Goal: Task Accomplishment & Management: Use online tool/utility

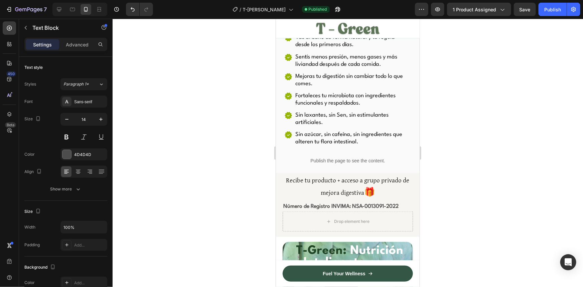
scroll to position [315, 0]
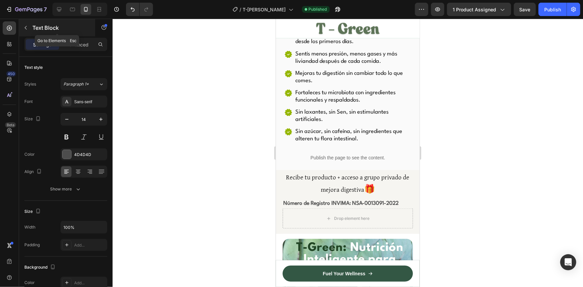
click at [33, 24] on p "Text Block" at bounding box center [60, 28] width 57 height 8
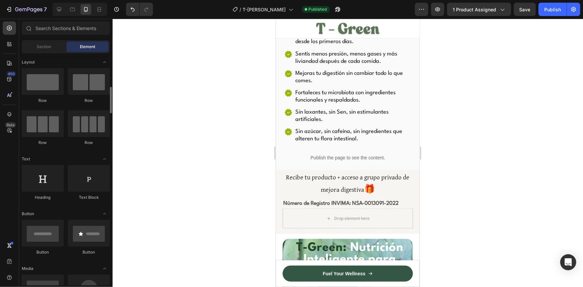
scroll to position [0, 0]
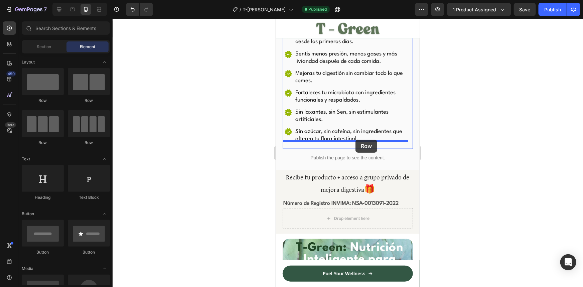
drag, startPoint x: 323, startPoint y: 101, endPoint x: 355, endPoint y: 139, distance: 50.0
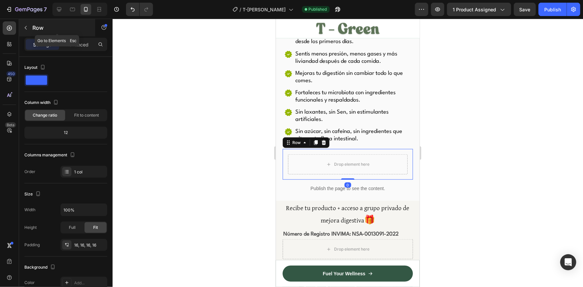
click at [37, 25] on p "Row" at bounding box center [60, 28] width 57 height 8
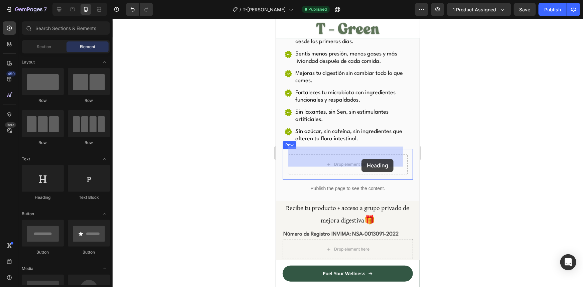
drag, startPoint x: 318, startPoint y: 204, endPoint x: 361, endPoint y: 159, distance: 62.6
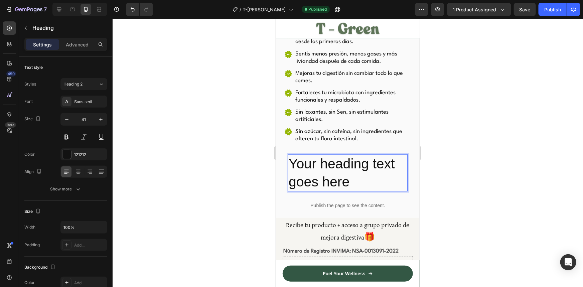
click at [358, 171] on h2 "Your heading text goes here" at bounding box center [348, 172] width 120 height 37
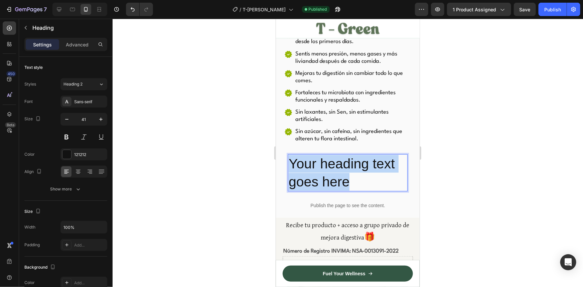
drag, startPoint x: 359, startPoint y: 174, endPoint x: 288, endPoint y: 156, distance: 73.1
click at [288, 156] on p "Your heading text goes here" at bounding box center [347, 173] width 118 height 36
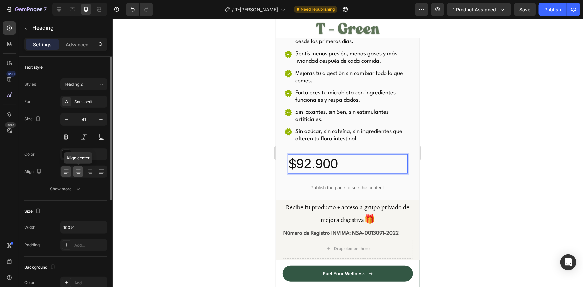
click at [76, 173] on icon at bounding box center [78, 171] width 7 height 7
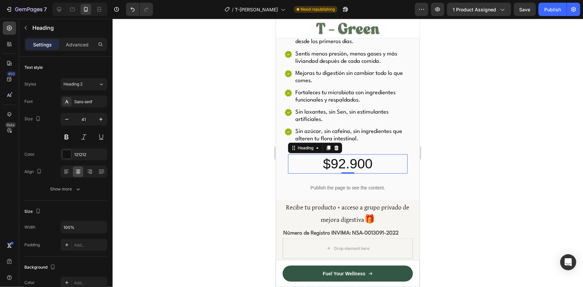
click at [376, 157] on p "$92.900" at bounding box center [347, 164] width 118 height 18
drag, startPoint x: 374, startPoint y: 156, endPoint x: 320, endPoint y: 151, distance: 54.3
click at [320, 155] on p "$92.900" at bounding box center [347, 164] width 118 height 18
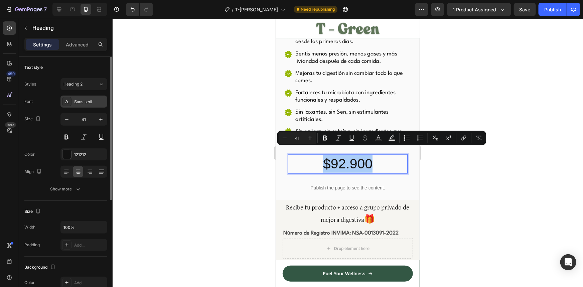
click at [79, 100] on div "Sans-serif" at bounding box center [89, 102] width 31 height 6
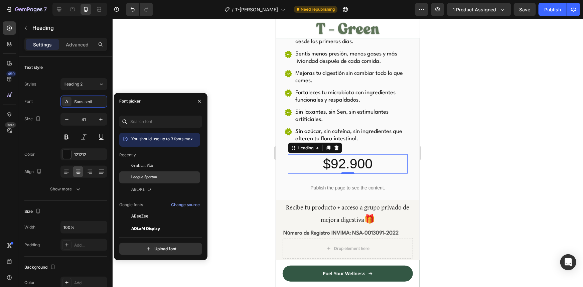
click at [135, 176] on span "League Spartan" at bounding box center [144, 177] width 26 height 6
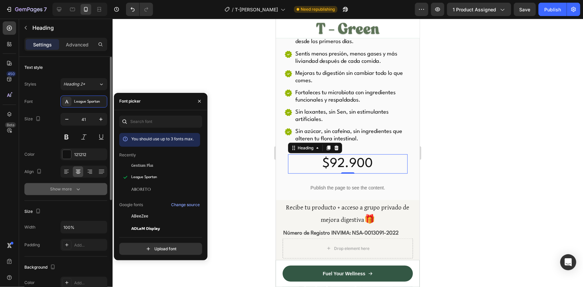
click at [73, 187] on div "Show more" at bounding box center [65, 189] width 31 height 7
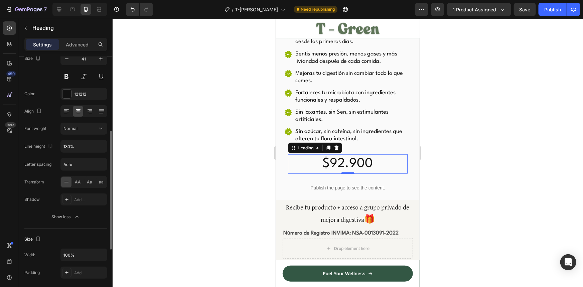
scroll to position [91, 0]
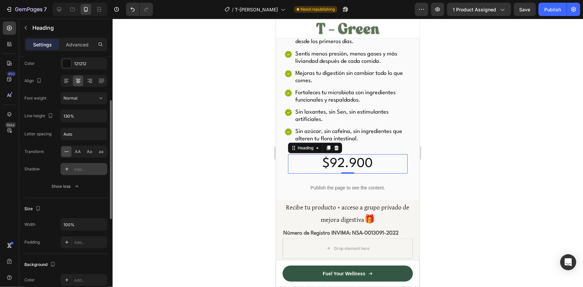
click at [65, 170] on icon at bounding box center [66, 168] width 5 height 5
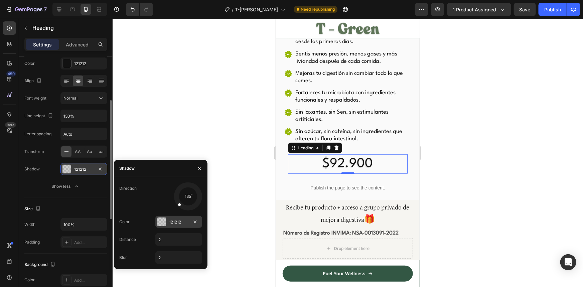
click at [163, 220] on div at bounding box center [161, 221] width 9 height 9
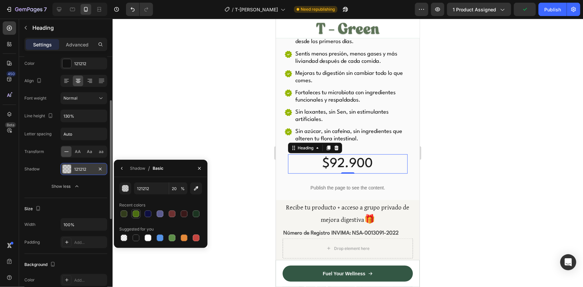
click at [135, 211] on div at bounding box center [136, 213] width 7 height 7
type input "4B6D11"
type input "100"
click at [126, 213] on div at bounding box center [124, 213] width 7 height 7
click at [194, 213] on div at bounding box center [196, 213] width 7 height 7
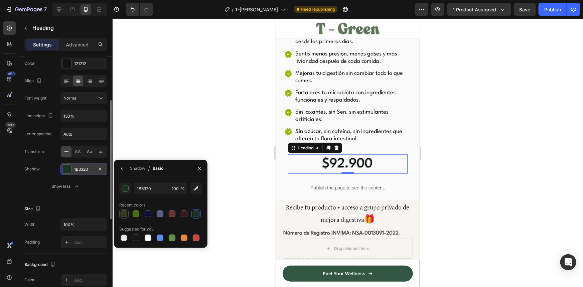
click at [124, 215] on div at bounding box center [124, 213] width 7 height 7
type input "313B1B"
click at [224, 145] on div at bounding box center [348, 153] width 470 height 268
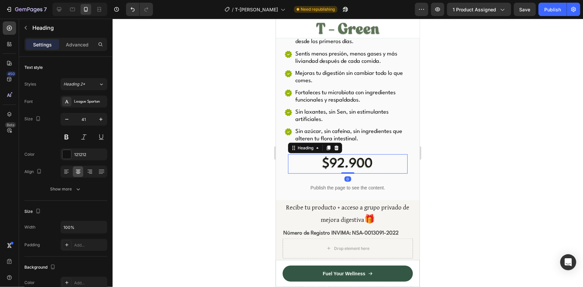
click at [374, 155] on p "$92.900" at bounding box center [347, 164] width 118 height 18
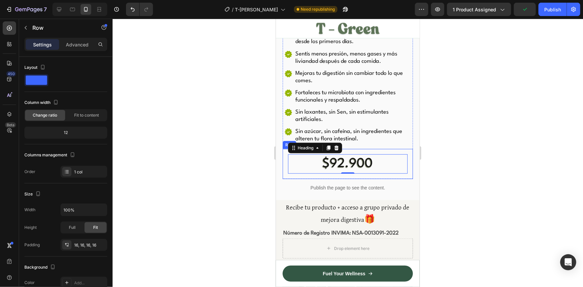
click at [356, 169] on div "$92.900 Heading 0 Row" at bounding box center [347, 164] width 130 height 30
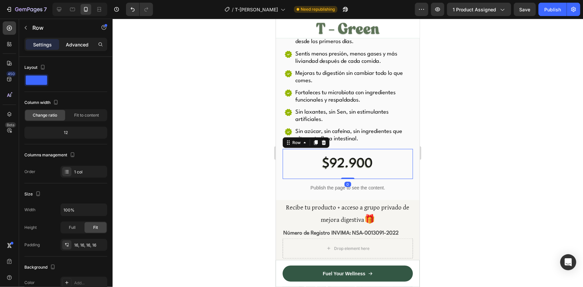
click at [77, 47] on p "Advanced" at bounding box center [77, 44] width 23 height 7
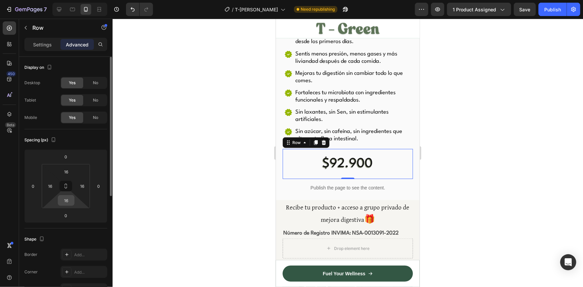
click at [65, 199] on input "16" at bounding box center [65, 200] width 13 height 10
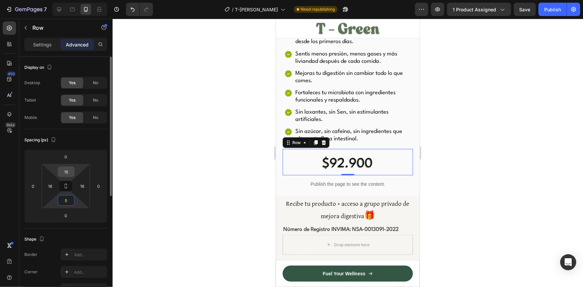
type input "5"
click at [70, 171] on input "16" at bounding box center [65, 172] width 13 height 10
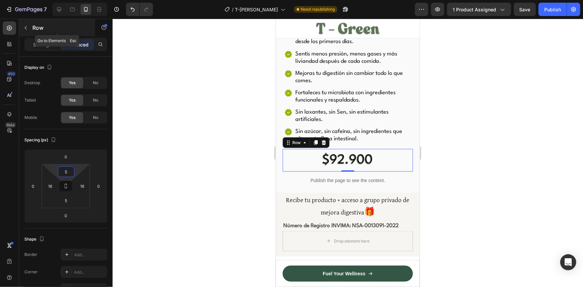
type input "5"
click at [33, 27] on p "Row" at bounding box center [60, 28] width 57 height 8
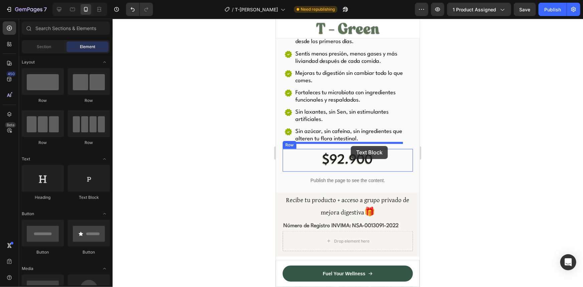
drag, startPoint x: 360, startPoint y: 198, endPoint x: 350, endPoint y: 146, distance: 53.1
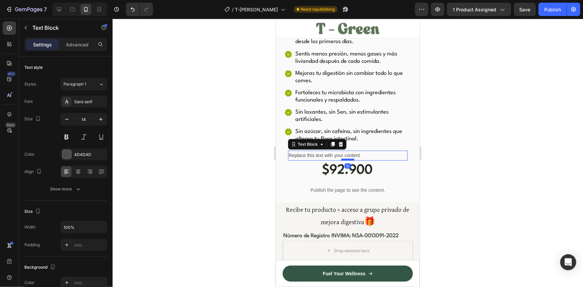
drag, startPoint x: 346, startPoint y: 157, endPoint x: 346, endPoint y: 151, distance: 5.7
click at [346, 158] on div at bounding box center [347, 159] width 13 height 2
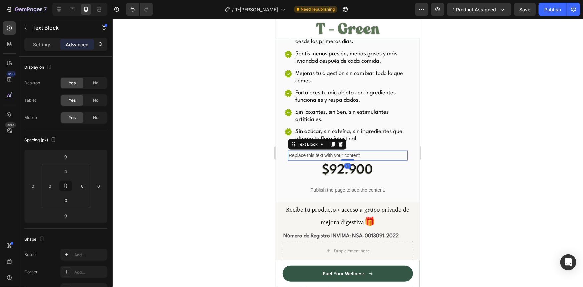
click at [366, 150] on div "Replace this text with your content" at bounding box center [348, 155] width 120 height 10
drag, startPoint x: 366, startPoint y: 147, endPoint x: 299, endPoint y: 146, distance: 66.8
click at [368, 151] on p "Replace this text with your content" at bounding box center [347, 155] width 118 height 8
drag, startPoint x: 367, startPoint y: 147, endPoint x: 289, endPoint y: 146, distance: 77.8
click at [289, 151] on p "Replace this text with your content" at bounding box center [347, 155] width 118 height 8
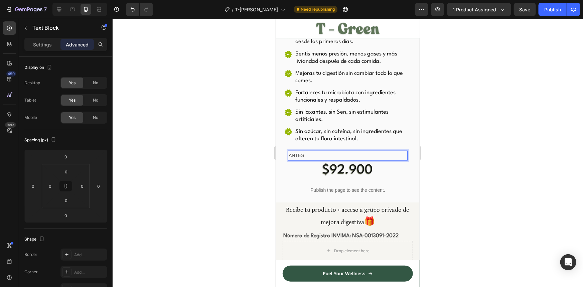
click at [477, 167] on div at bounding box center [348, 153] width 470 height 268
click at [380, 151] on p "ANTES" at bounding box center [347, 155] width 118 height 8
click at [339, 142] on icon at bounding box center [340, 144] width 4 height 5
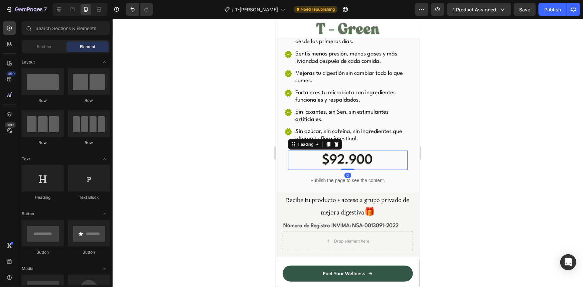
click at [379, 151] on p "$92.900" at bounding box center [347, 160] width 118 height 18
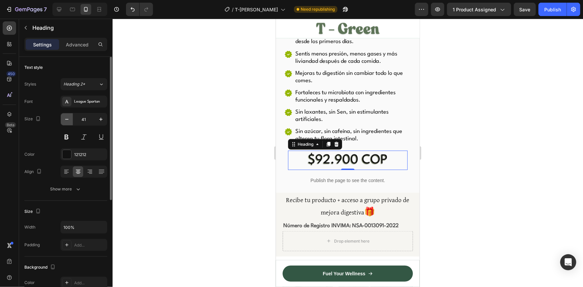
click at [64, 118] on icon "button" at bounding box center [66, 119] width 7 height 7
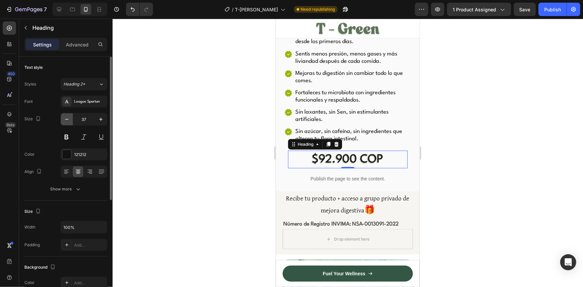
click at [64, 118] on icon "button" at bounding box center [66, 119] width 7 height 7
type input "36"
click at [464, 153] on div at bounding box center [348, 153] width 470 height 268
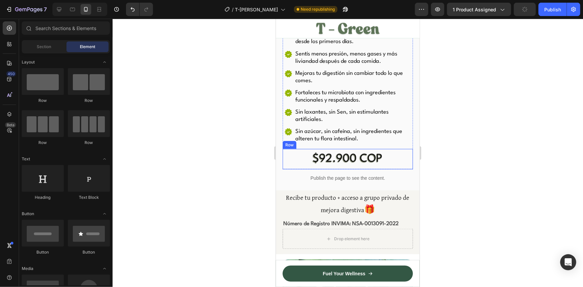
click at [370, 160] on div "$92.900 COP Heading Row" at bounding box center [347, 159] width 130 height 20
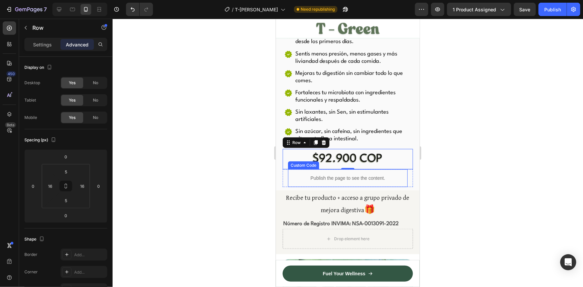
click at [369, 169] on div "Publish the page to see the content." at bounding box center [348, 178] width 120 height 18
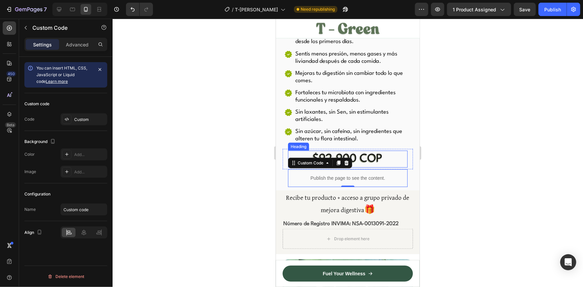
click at [387, 154] on p "$92.900 COP" at bounding box center [347, 159] width 118 height 16
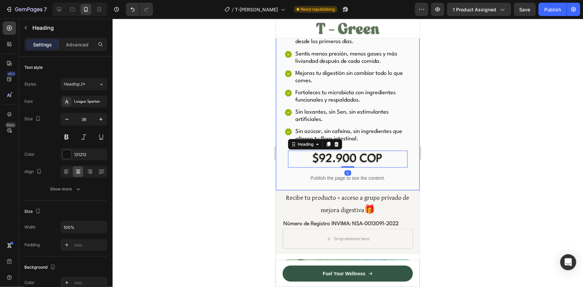
click at [460, 139] on div at bounding box center [348, 153] width 470 height 268
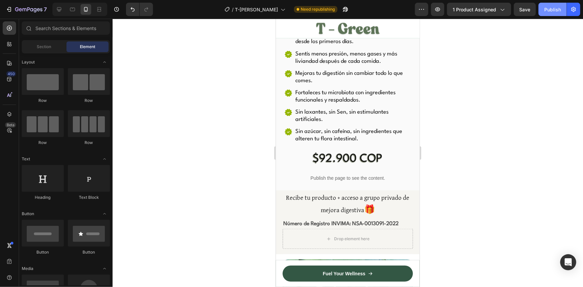
click at [552, 12] on div "Publish" at bounding box center [552, 9] width 17 height 7
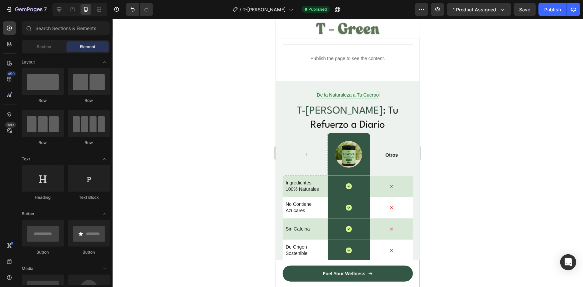
scroll to position [1651, 0]
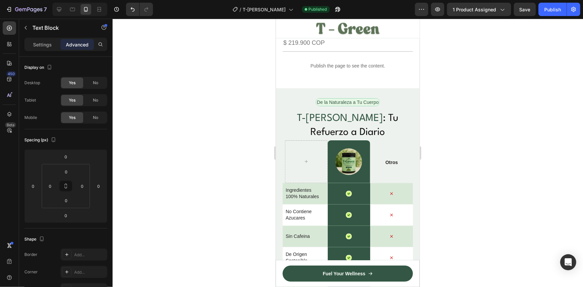
drag, startPoint x: 334, startPoint y: 92, endPoint x: 292, endPoint y: 87, distance: 41.7
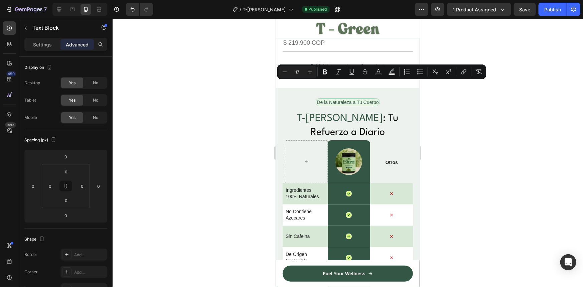
drag, startPoint x: 331, startPoint y: 90, endPoint x: 283, endPoint y: 84, distance: 48.4
copy p "1 Tarro T-[PERSON_NAME] 20 Porciones/500mg"
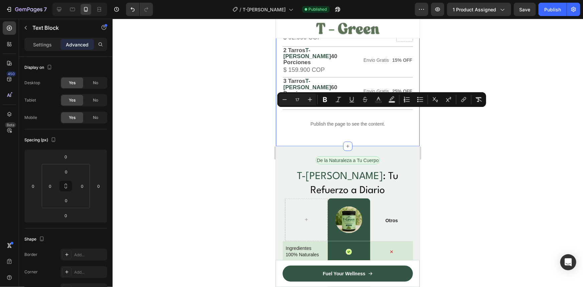
scroll to position [1590, 0]
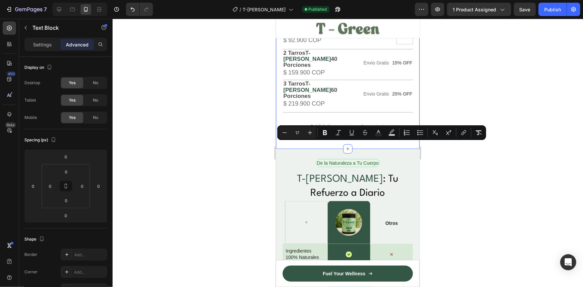
click at [251, 117] on div at bounding box center [348, 153] width 470 height 268
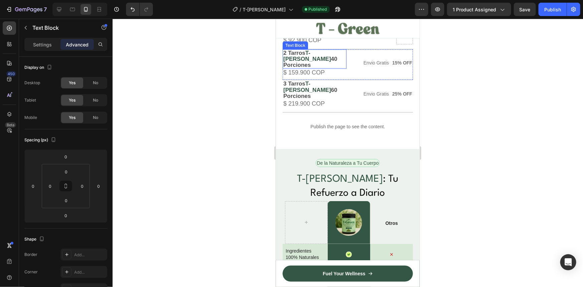
click at [318, 68] on p "2 Tarros T-[PERSON_NAME] 40 Porciones" at bounding box center [314, 59] width 62 height 18
click at [317, 68] on p "2 Tarros T-[PERSON_NAME] 40 Porciones" at bounding box center [314, 59] width 62 height 18
drag, startPoint x: 313, startPoint y: 178, endPoint x: 284, endPoint y: 172, distance: 29.7
click at [284, 68] on p "2 Tarros T-[PERSON_NAME] 40 Porciones" at bounding box center [314, 59] width 62 height 18
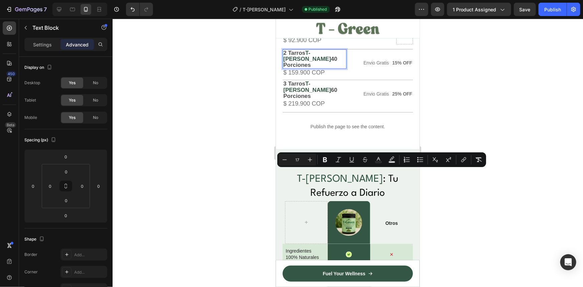
copy p "2 Tarros T-[PERSON_NAME] 40 Porciones"
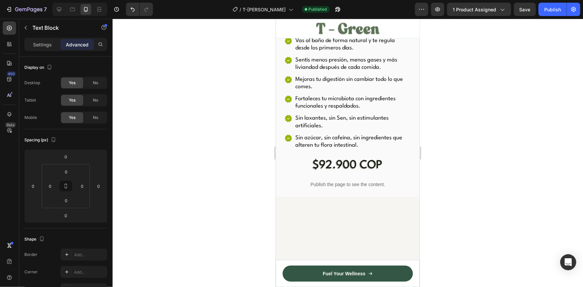
scroll to position [315, 0]
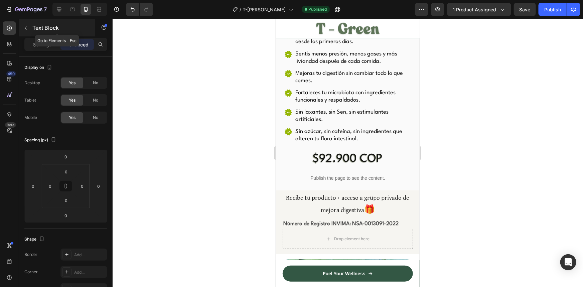
click at [28, 25] on button "button" at bounding box center [25, 27] width 11 height 11
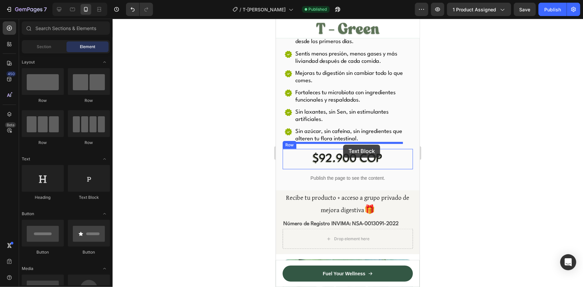
drag, startPoint x: 365, startPoint y: 198, endPoint x: 343, endPoint y: 144, distance: 57.9
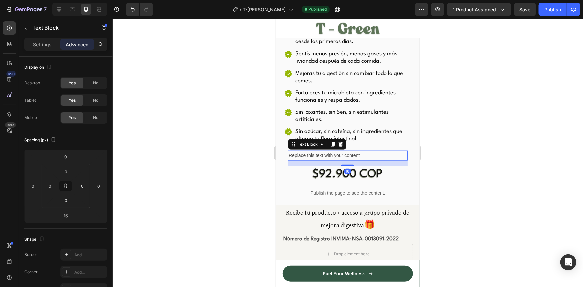
click at [363, 150] on div "Replace this text with your content" at bounding box center [348, 155] width 120 height 10
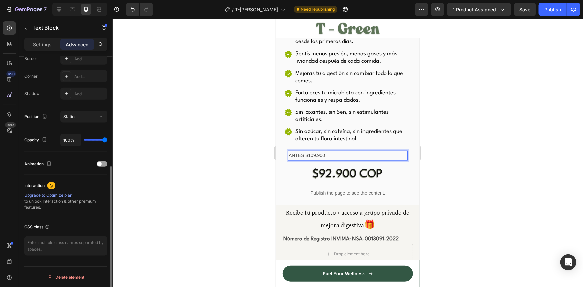
scroll to position [74, 0]
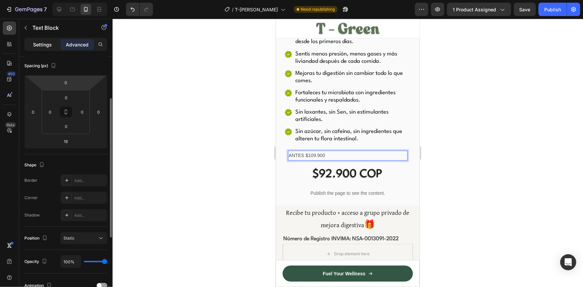
click at [38, 44] on p "Settings" at bounding box center [42, 44] width 19 height 7
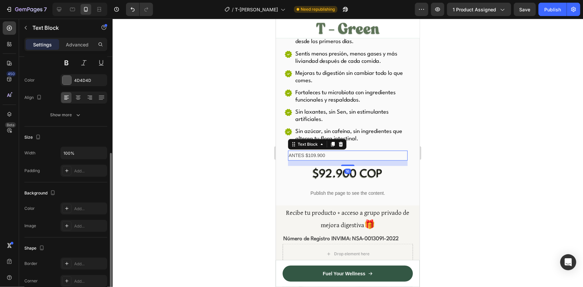
scroll to position [146, 0]
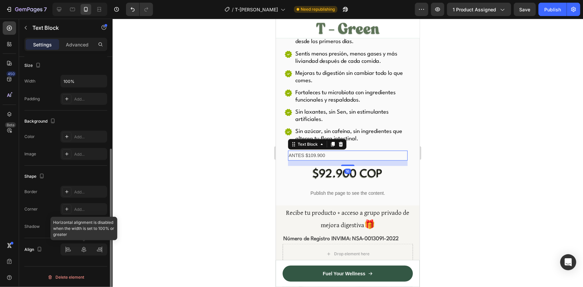
click at [84, 245] on div at bounding box center [83, 249] width 47 height 12
click at [84, 247] on div at bounding box center [83, 249] width 47 height 12
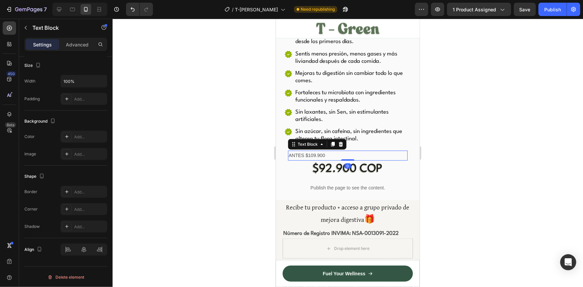
drag, startPoint x: 344, startPoint y: 157, endPoint x: 344, endPoint y: 149, distance: 8.0
click at [344, 150] on div "ANTES $109.900 Text Block 0" at bounding box center [348, 155] width 120 height 10
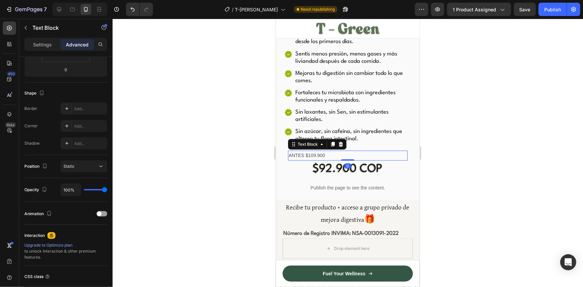
click at [498, 132] on div at bounding box center [348, 153] width 470 height 268
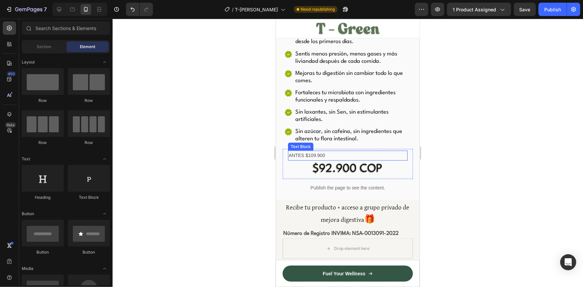
click at [336, 151] on p "ANTES $109.900" at bounding box center [347, 155] width 118 height 8
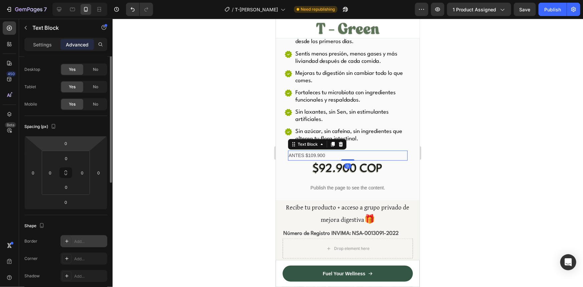
scroll to position [0, 0]
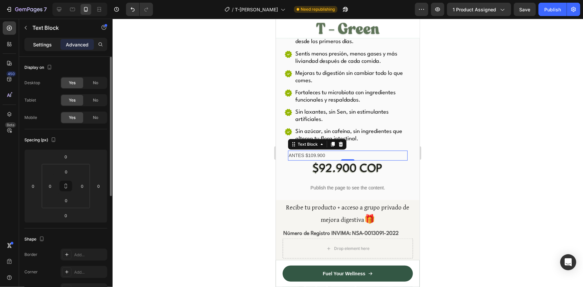
click at [44, 40] on div "Settings" at bounding box center [42, 44] width 33 height 11
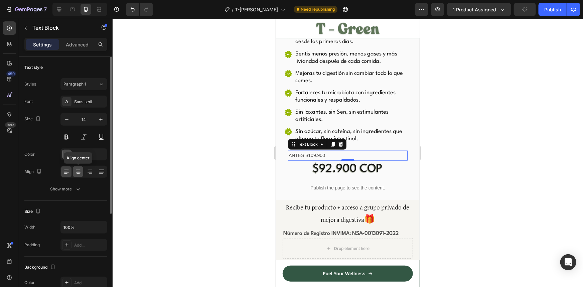
click at [76, 170] on icon at bounding box center [78, 171] width 7 height 7
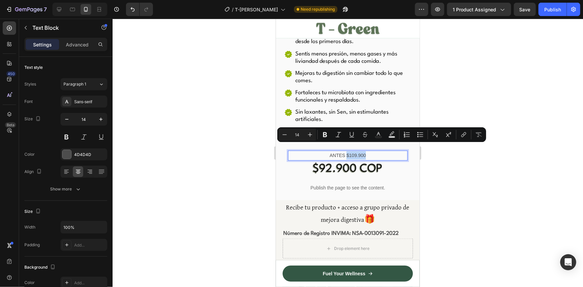
drag, startPoint x: 367, startPoint y: 147, endPoint x: 343, endPoint y: 148, distance: 24.4
click at [343, 151] on p "ANTES $109.900" at bounding box center [347, 155] width 118 height 8
click at [365, 134] on icon "Editor contextual toolbar" at bounding box center [365, 134] width 7 height 7
click at [459, 163] on div at bounding box center [348, 153] width 470 height 268
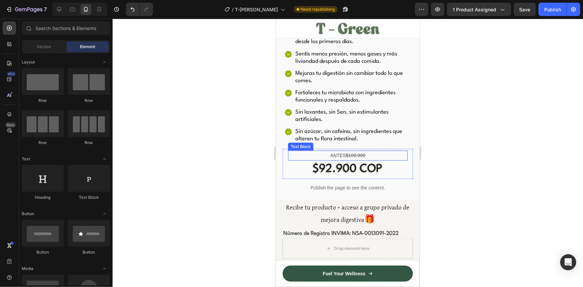
click at [364, 151] on p "ANTES $109.900" at bounding box center [347, 155] width 118 height 8
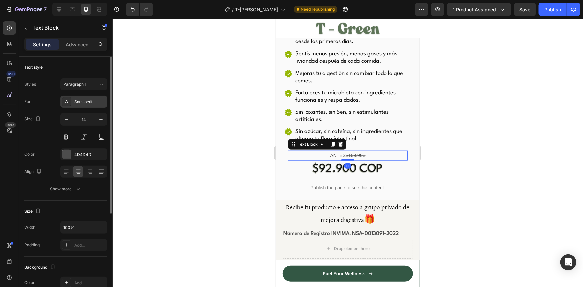
click at [81, 103] on div "Sans-serif" at bounding box center [89, 102] width 31 height 6
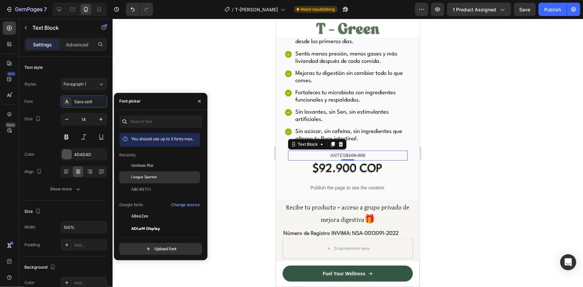
click at [141, 174] on span "League Spartan" at bounding box center [144, 177] width 26 height 6
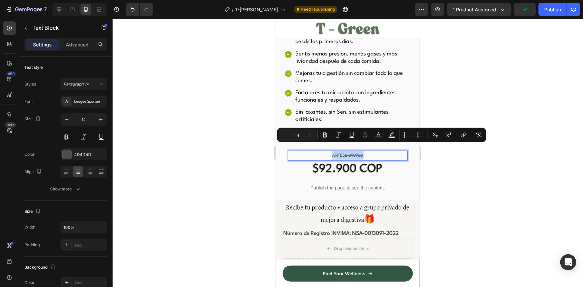
drag, startPoint x: 368, startPoint y: 147, endPoint x: 323, endPoint y: 147, distance: 45.1
click at [323, 151] on p "ANTES $109.900" at bounding box center [347, 155] width 118 height 8
click at [314, 138] on button "Plus" at bounding box center [310, 135] width 12 height 12
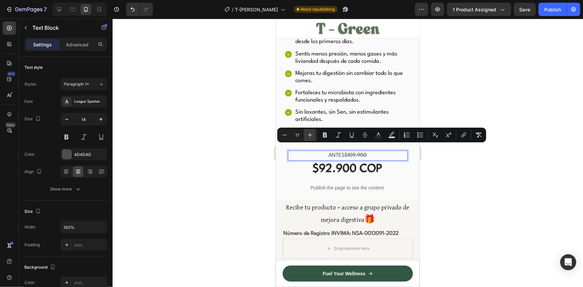
click at [314, 138] on button "Plus" at bounding box center [310, 135] width 12 height 12
type input "19"
click at [455, 174] on div at bounding box center [348, 153] width 470 height 268
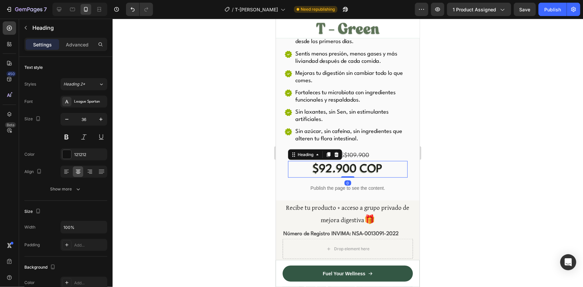
click at [370, 161] on h2 "$92.900 COP" at bounding box center [348, 169] width 120 height 17
click at [76, 43] on p "Advanced" at bounding box center [77, 44] width 23 height 7
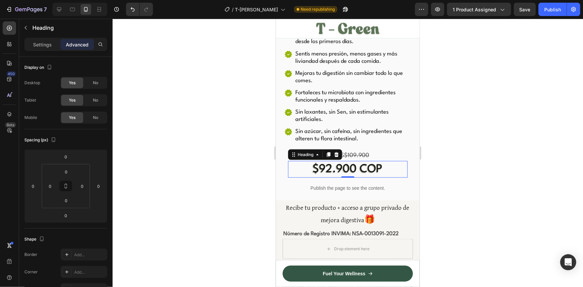
click at [479, 166] on div at bounding box center [348, 153] width 470 height 268
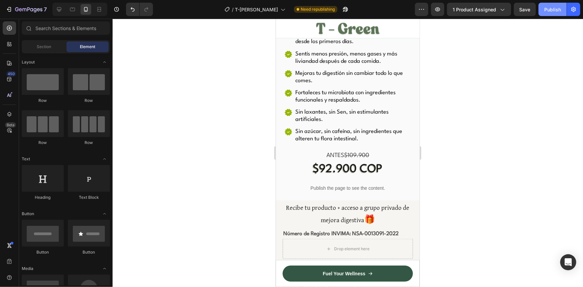
click at [549, 11] on div "Publish" at bounding box center [552, 9] width 17 height 7
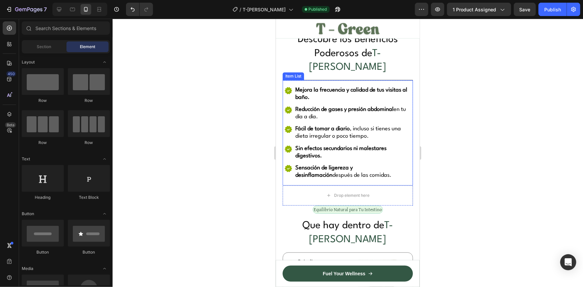
scroll to position [679, 0]
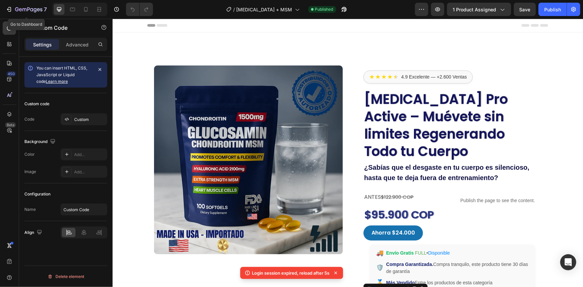
click at [29, 13] on div "7" at bounding box center [31, 9] width 32 height 8
